Goal: Transaction & Acquisition: Purchase product/service

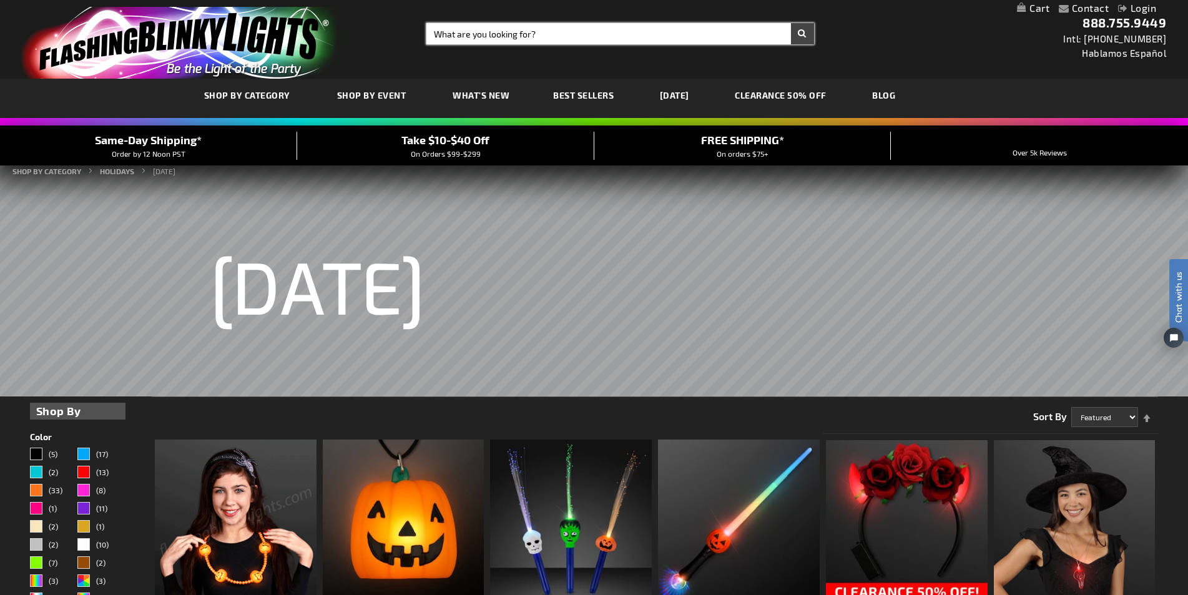
click at [467, 39] on input "Search" at bounding box center [620, 33] width 387 height 21
paste input "12620-BLWT"
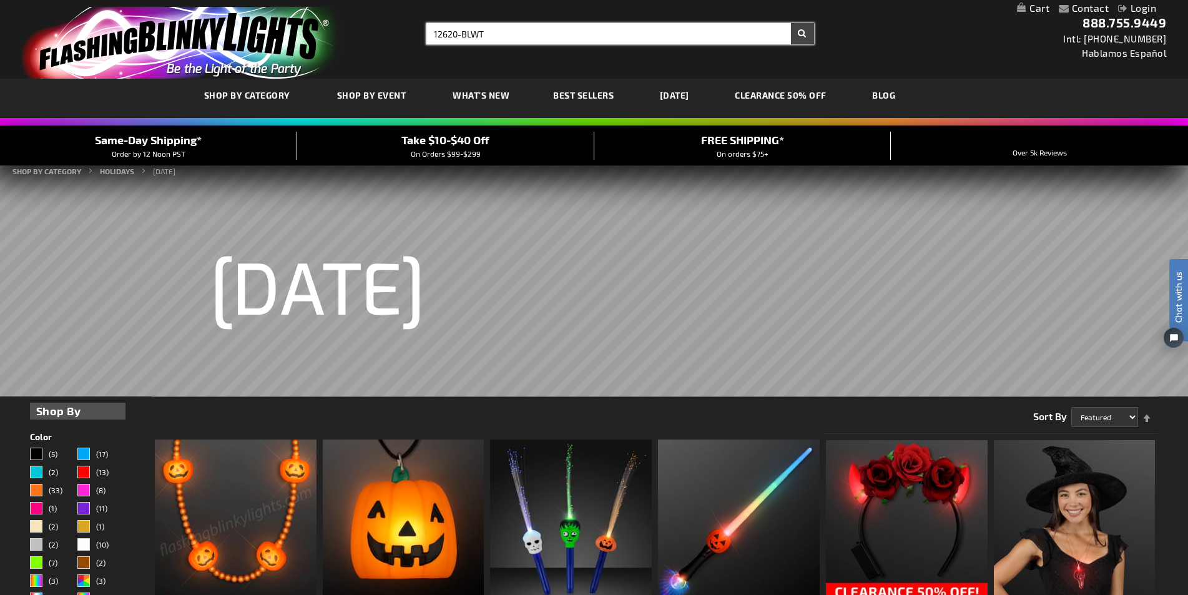
type input "12620-BLWT"
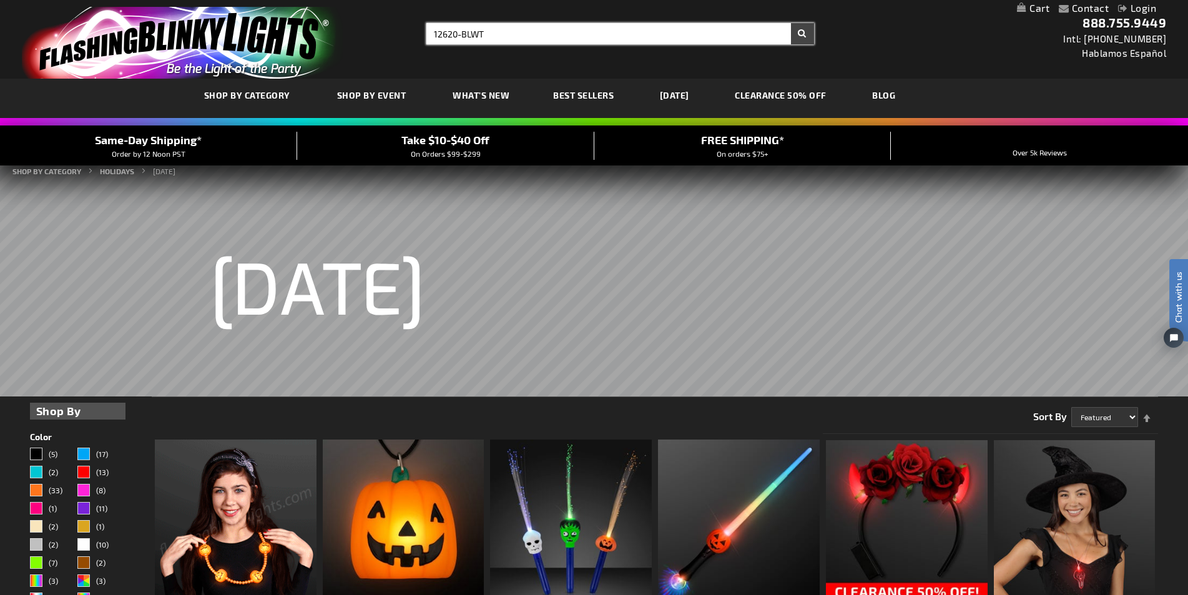
click at [791, 23] on button "Search" at bounding box center [802, 33] width 23 height 21
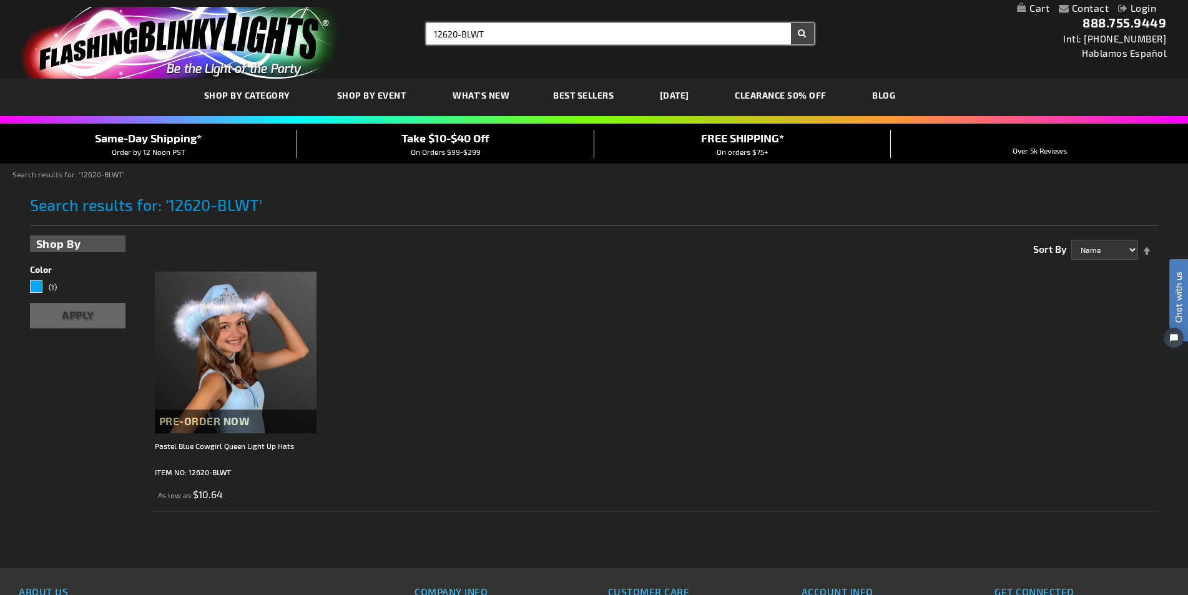
drag, startPoint x: 498, startPoint y: 36, endPoint x: 94, endPoint y: 29, distance: 404.1
click at [94, 29] on div "Toggle Nav Search Search 12620-BLWT × Search 888.755.9449 Intl: [PHONE_NUMBER] …" at bounding box center [594, 39] width 1188 height 79
type input "11976"
click at [791, 23] on button "Search" at bounding box center [802, 33] width 23 height 21
